Goal: Information Seeking & Learning: Learn about a topic

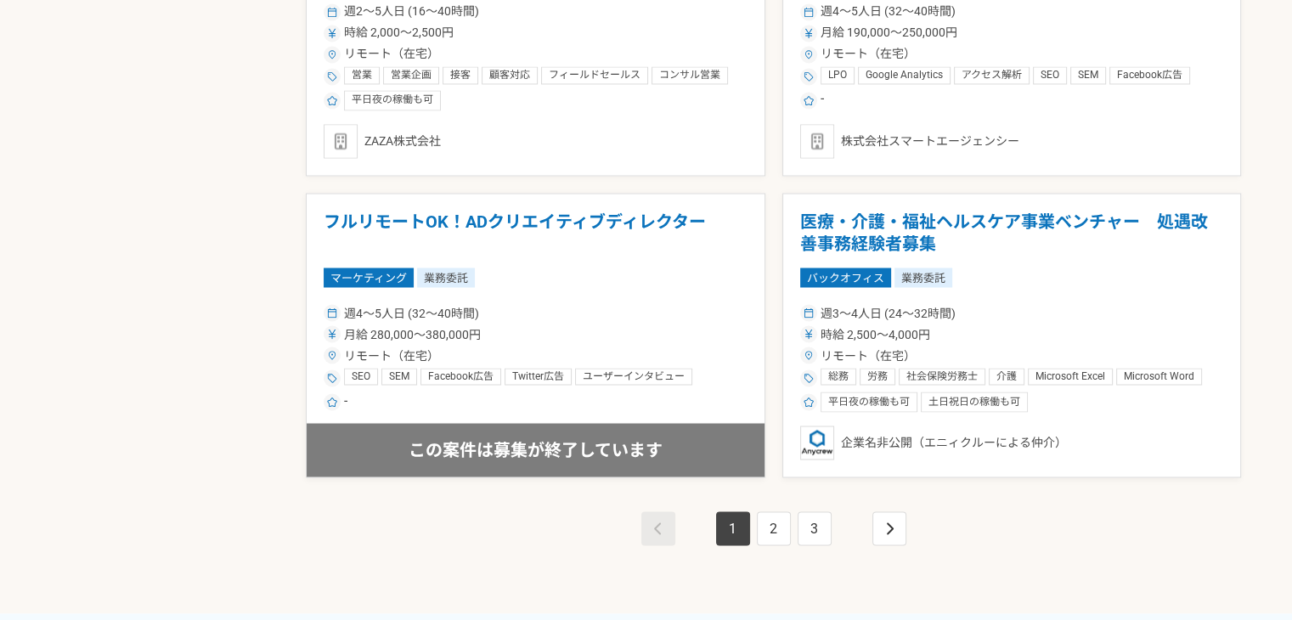
scroll to position [3059, 0]
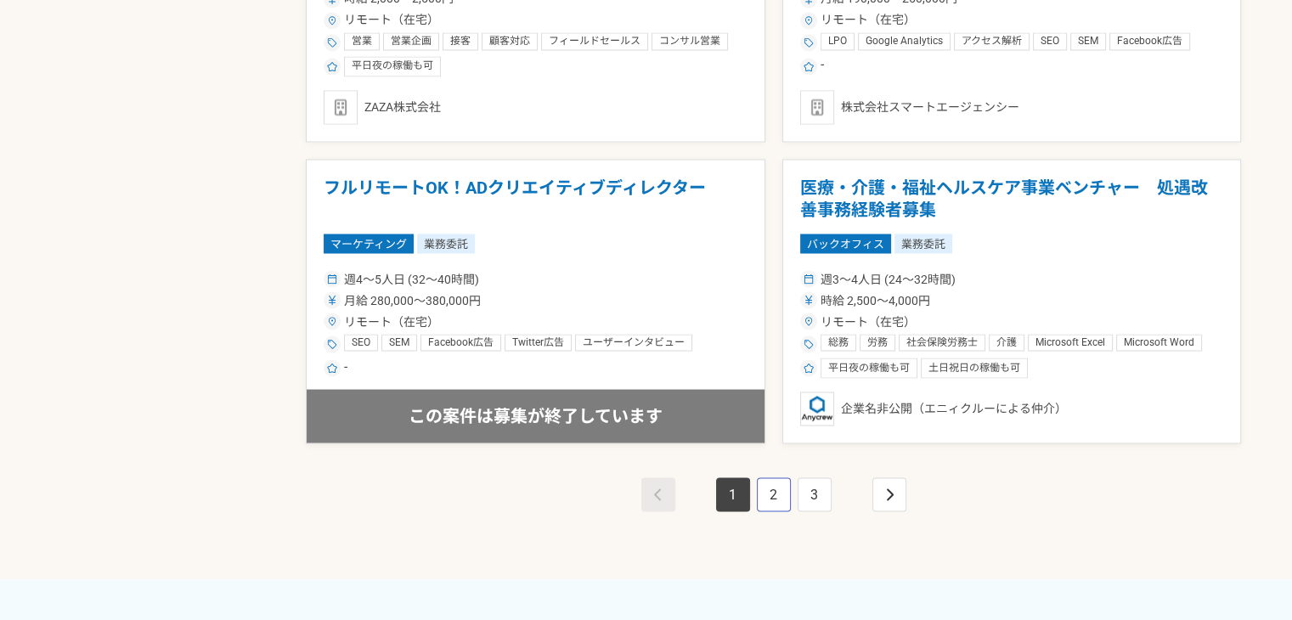
click at [774, 495] on link "2" at bounding box center [774, 495] width 34 height 34
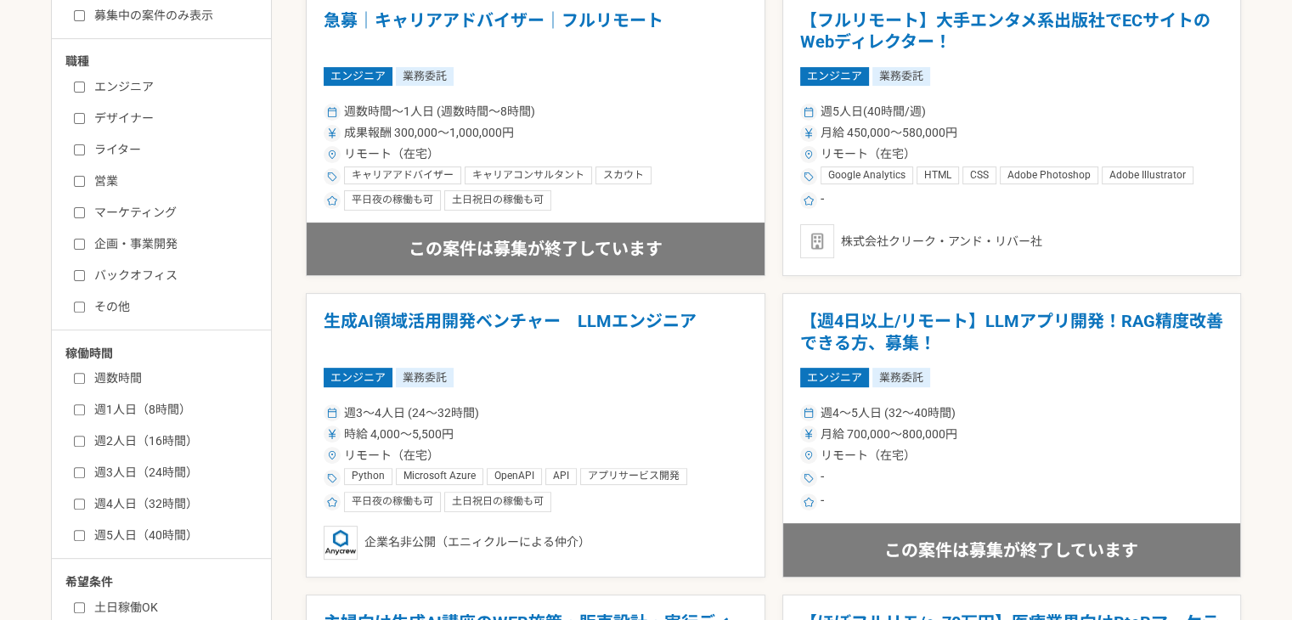
scroll to position [535, 0]
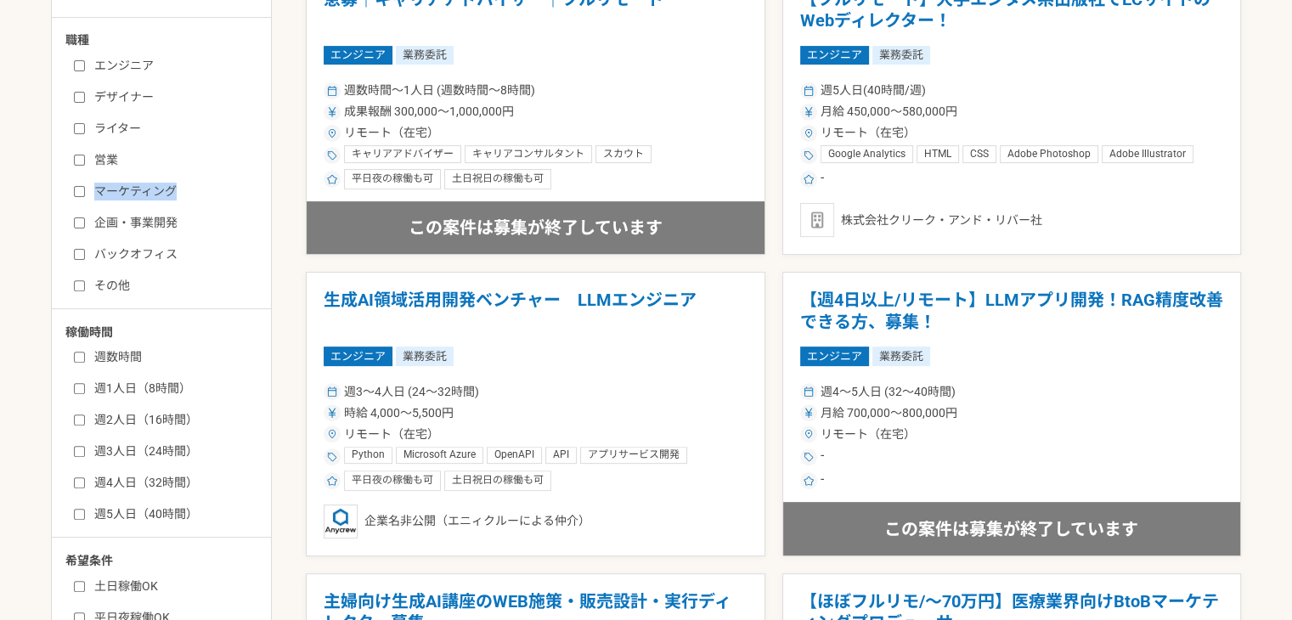
click at [81, 194] on div "エンジニア デザイナー ライター 営業 マーケティング 企画・事業開発 バックオフィス その他" at bounding box center [167, 173] width 204 height 243
click at [81, 194] on input "マーケティング" at bounding box center [79, 191] width 11 height 11
checkbox input "true"
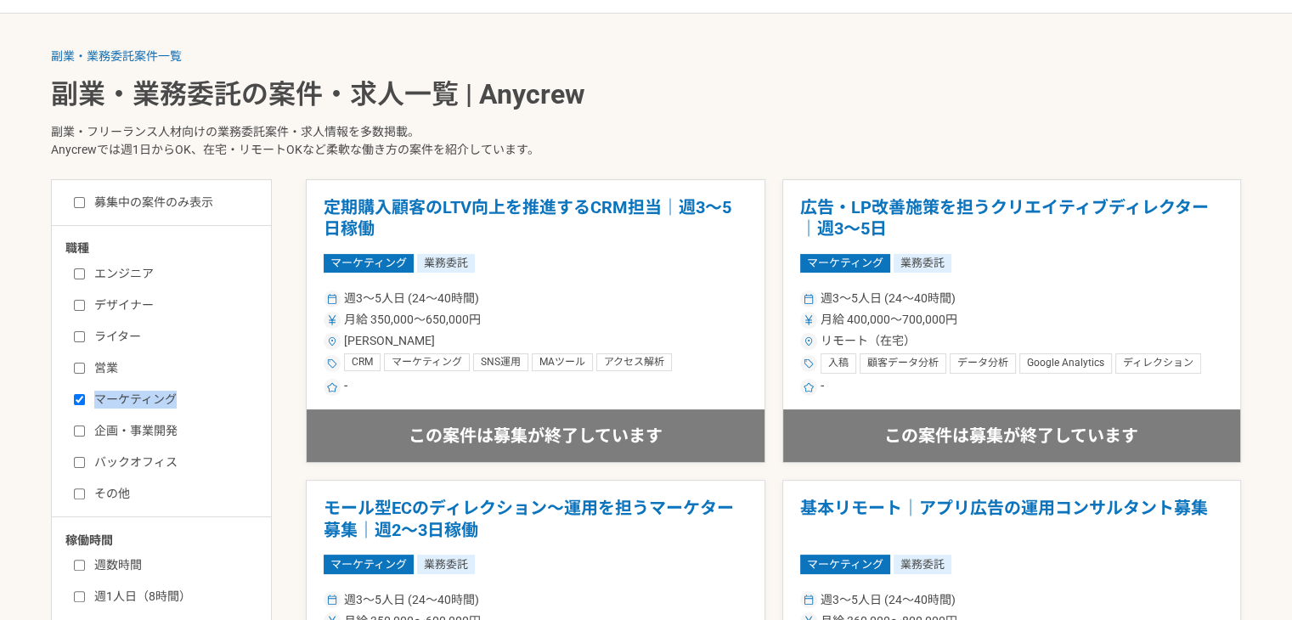
scroll to position [408, 0]
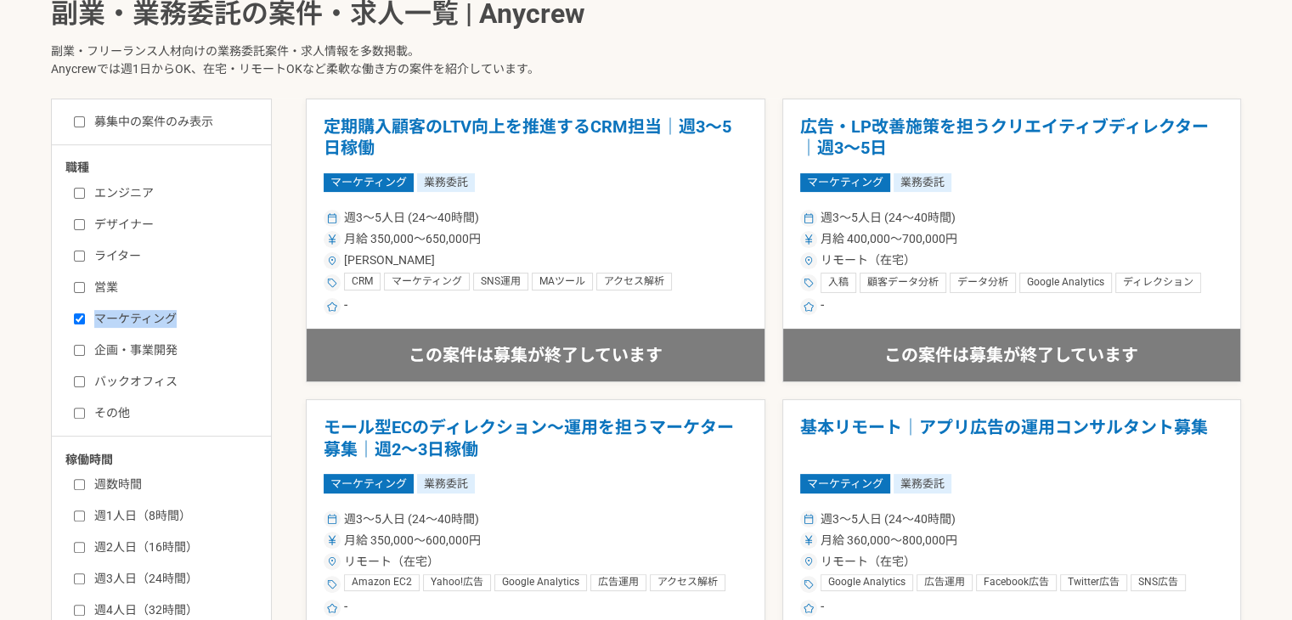
click at [75, 285] on input "営業" at bounding box center [79, 287] width 11 height 11
checkbox input "true"
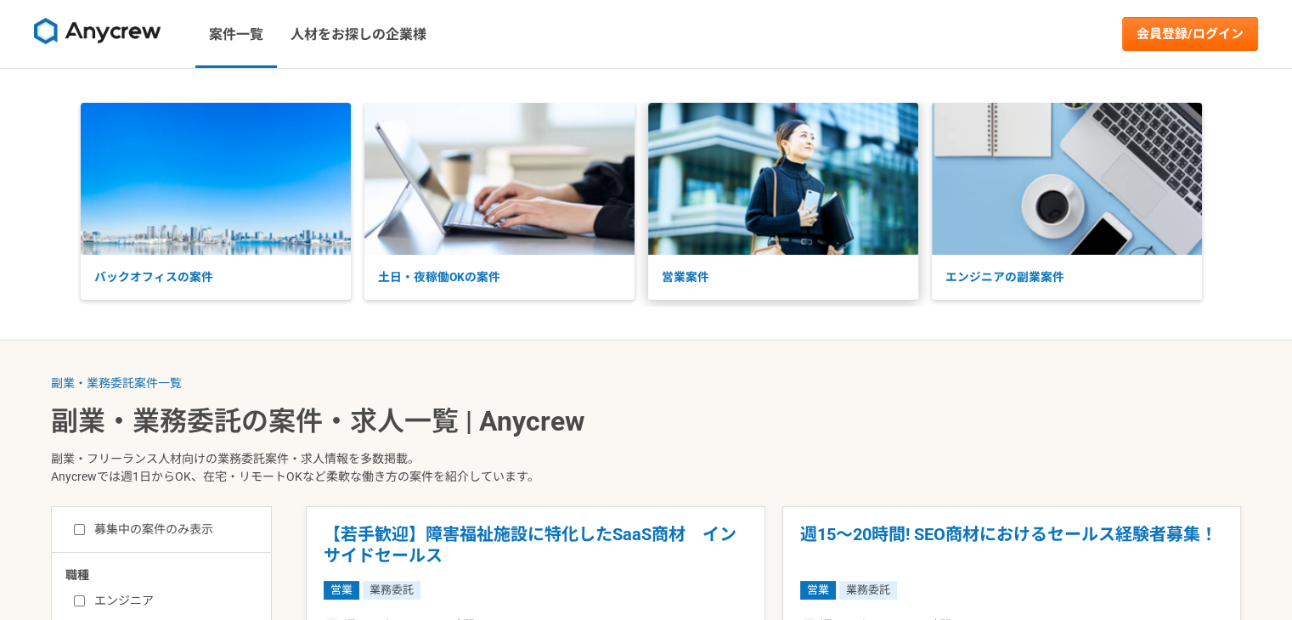
click at [706, 254] on img at bounding box center [783, 179] width 270 height 152
